Goal: Transaction & Acquisition: Purchase product/service

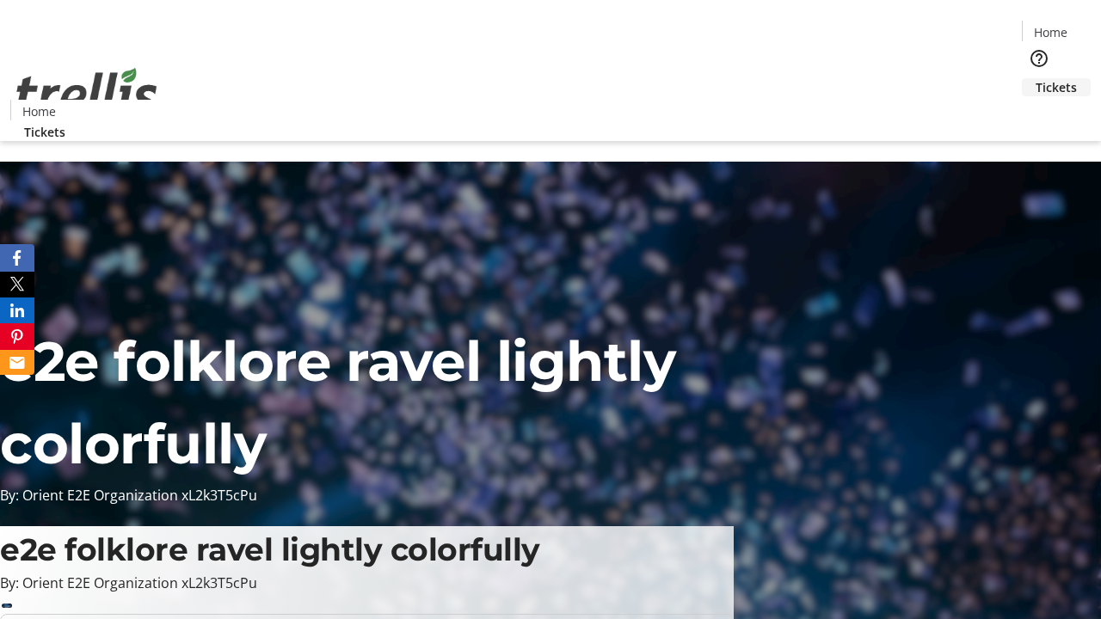
click at [1035, 78] on span "Tickets" at bounding box center [1055, 87] width 41 height 18
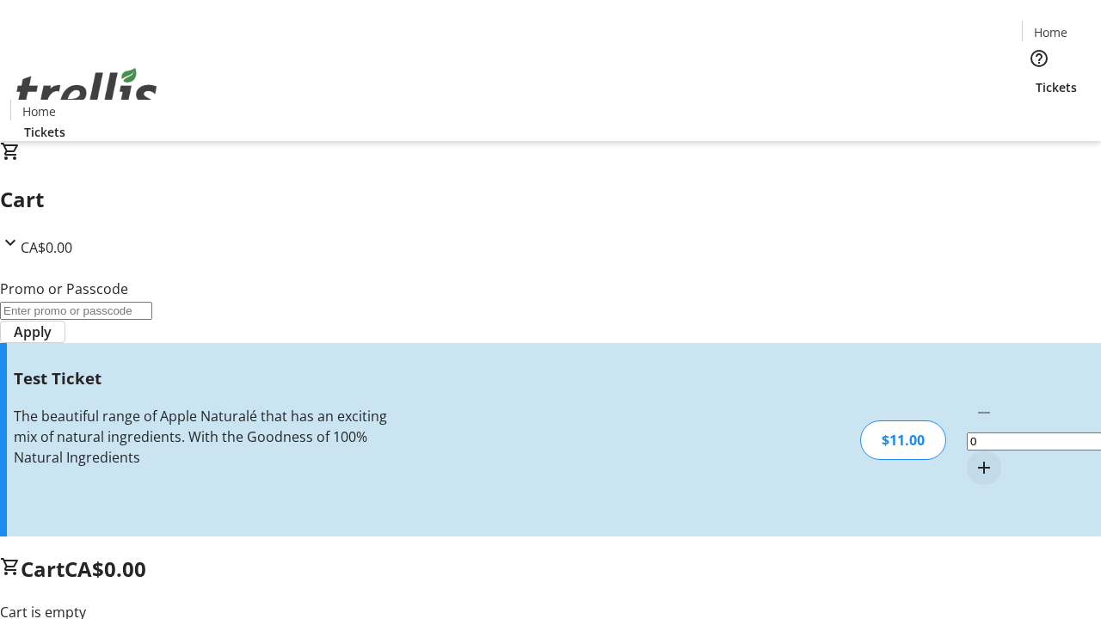
click at [974, 458] on mat-icon "Increment by one" at bounding box center [984, 468] width 21 height 21
type input "1"
type input "UNLOCK"
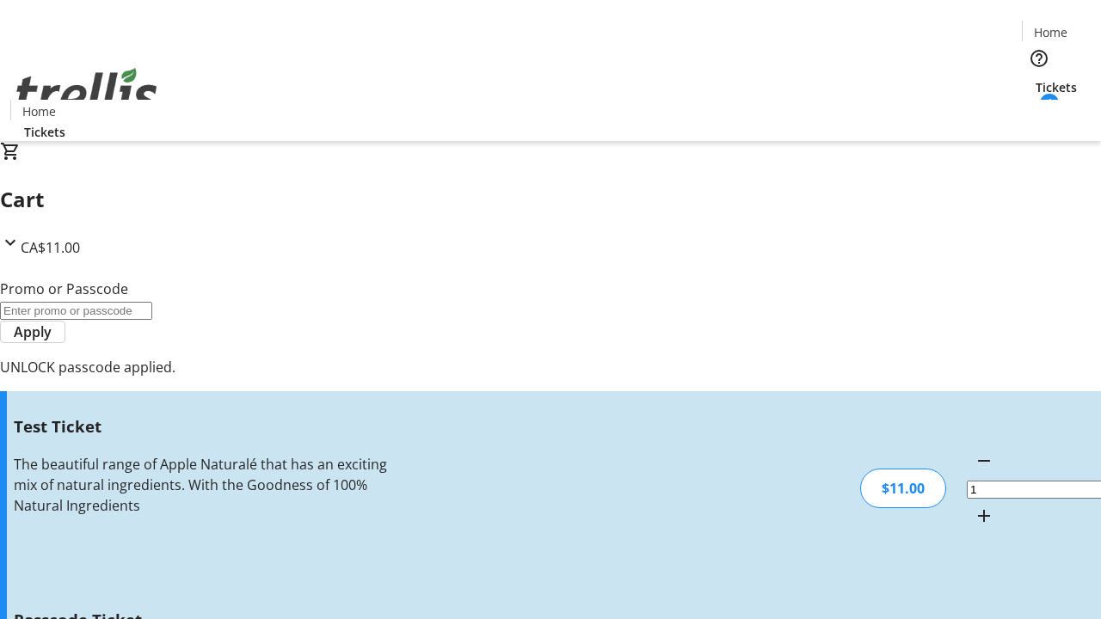
type input "5"
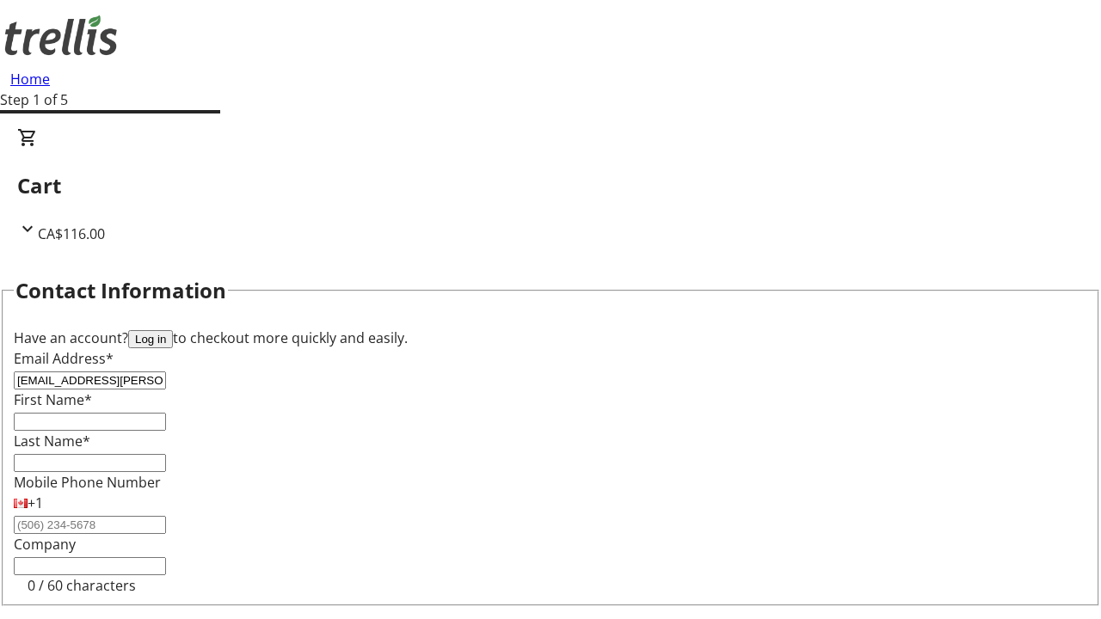
type input "[EMAIL_ADDRESS][PERSON_NAME][DOMAIN_NAME]"
type input "Bill"
type input "[PERSON_NAME]"
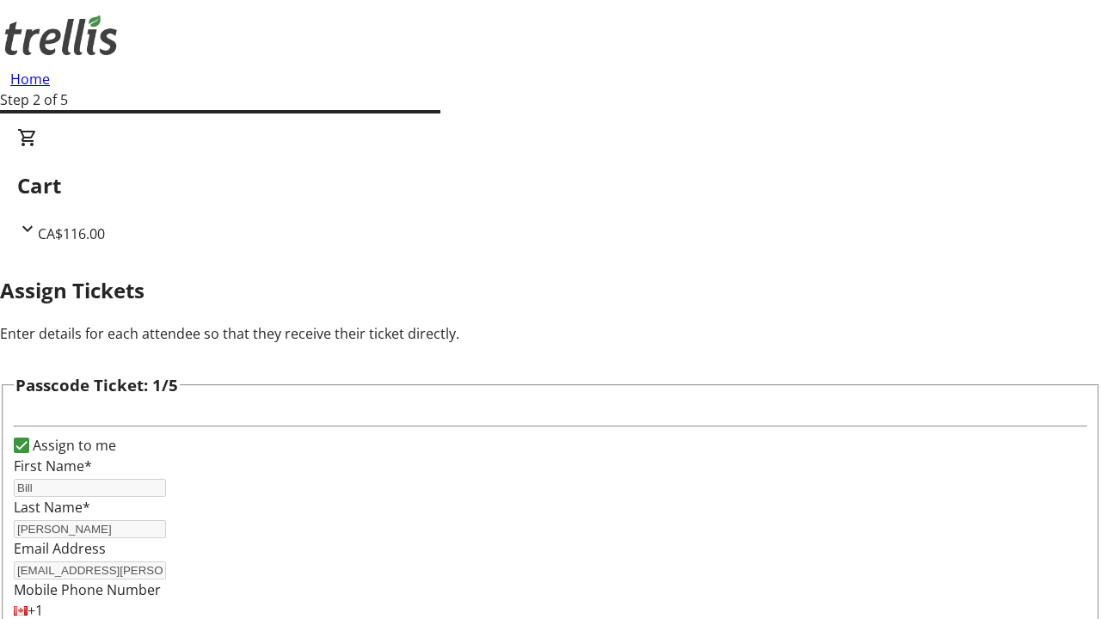
type input "[PERSON_NAME]"
type input "[GEOGRAPHIC_DATA]"
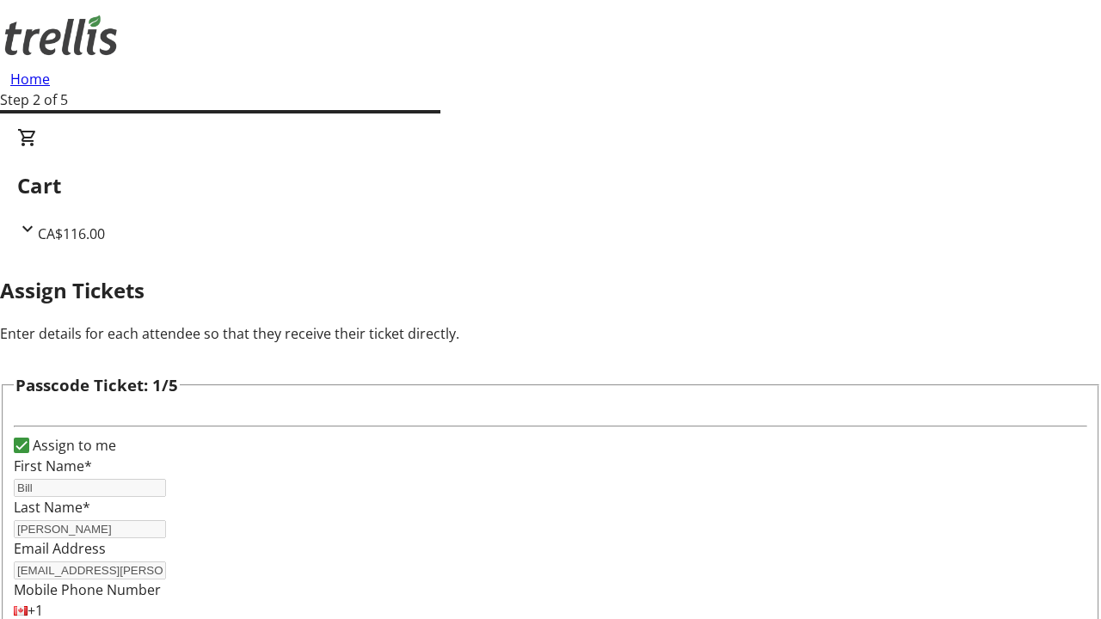
scroll to position [1673, 0]
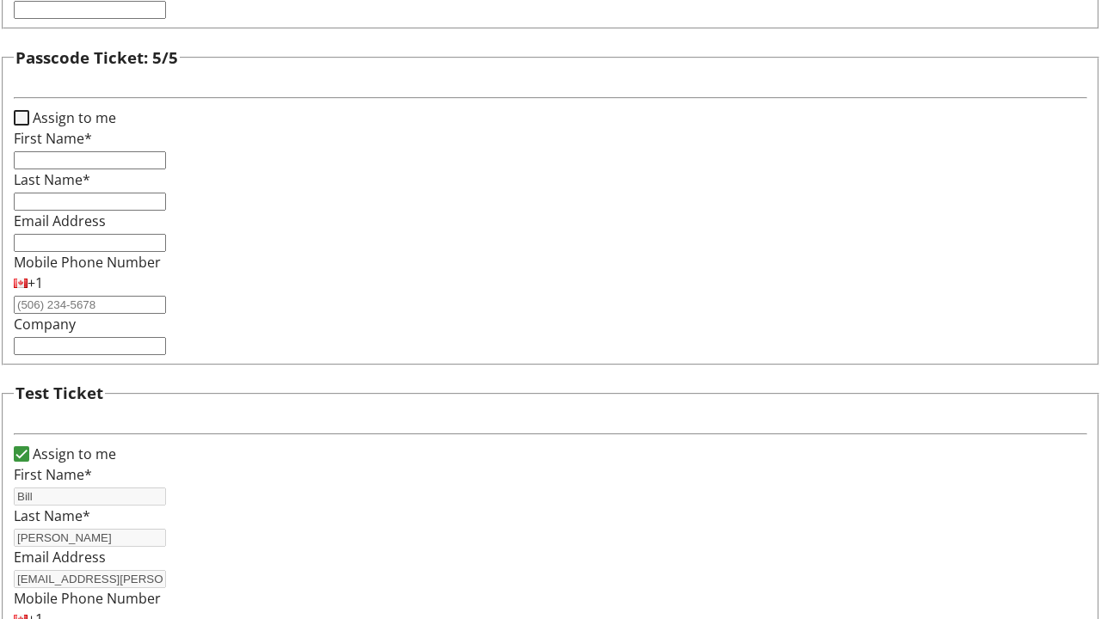
type input "[PERSON_NAME]"
click at [29, 126] on input "Assign to me" at bounding box center [21, 117] width 15 height 15
checkbox input "true"
type input "Bill"
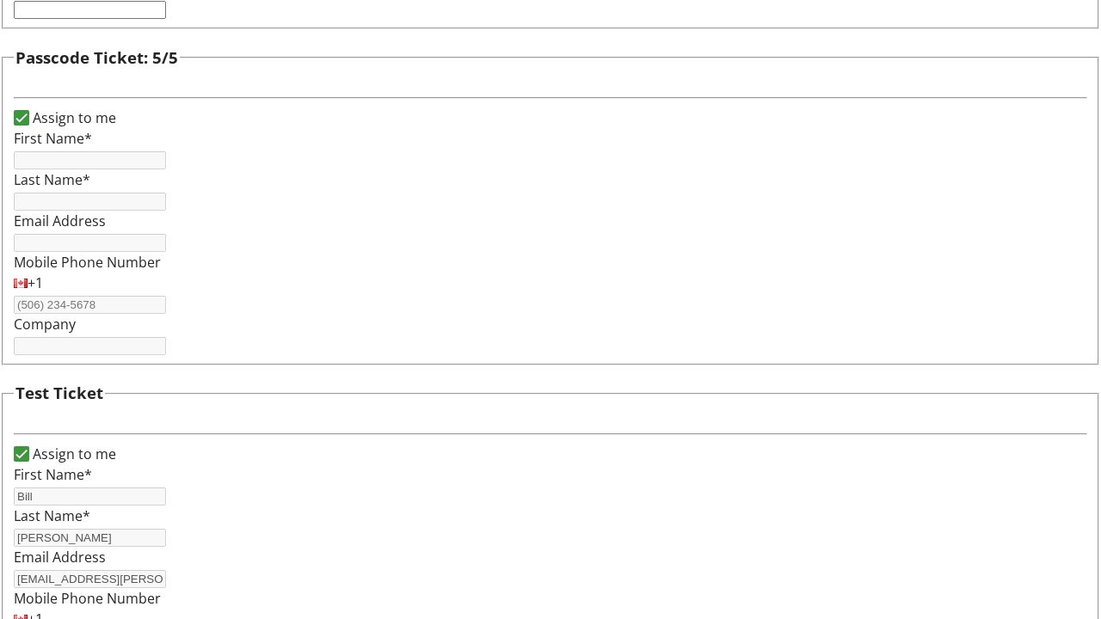
type input "[PERSON_NAME]"
type input "[EMAIL_ADDRESS][PERSON_NAME][DOMAIN_NAME]"
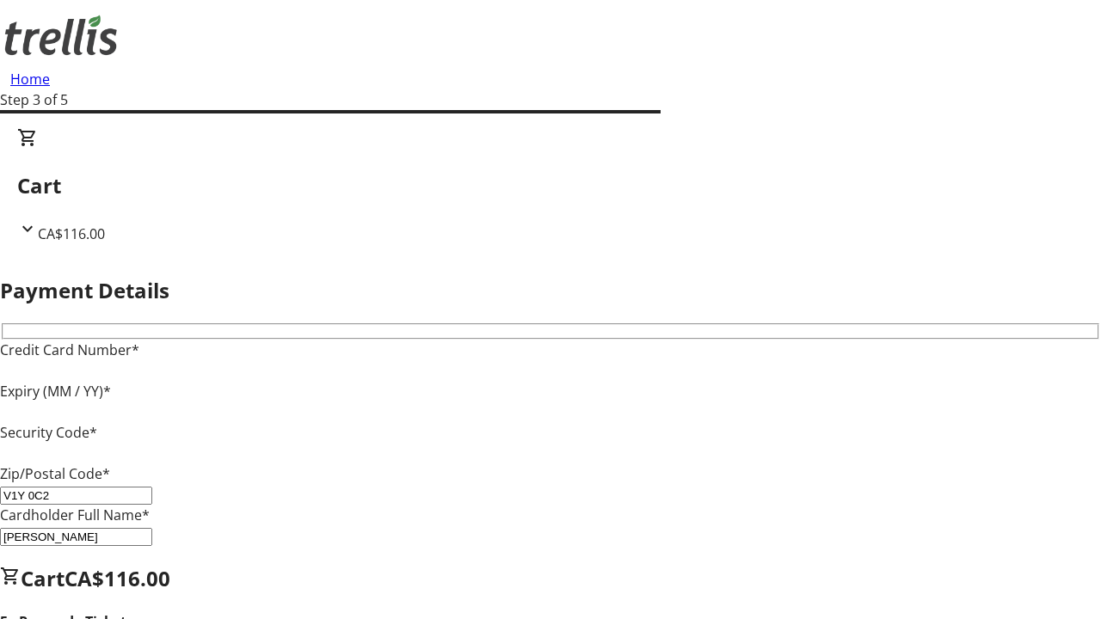
type input "V1Y 0C2"
